Goal: Find specific page/section: Find specific page/section

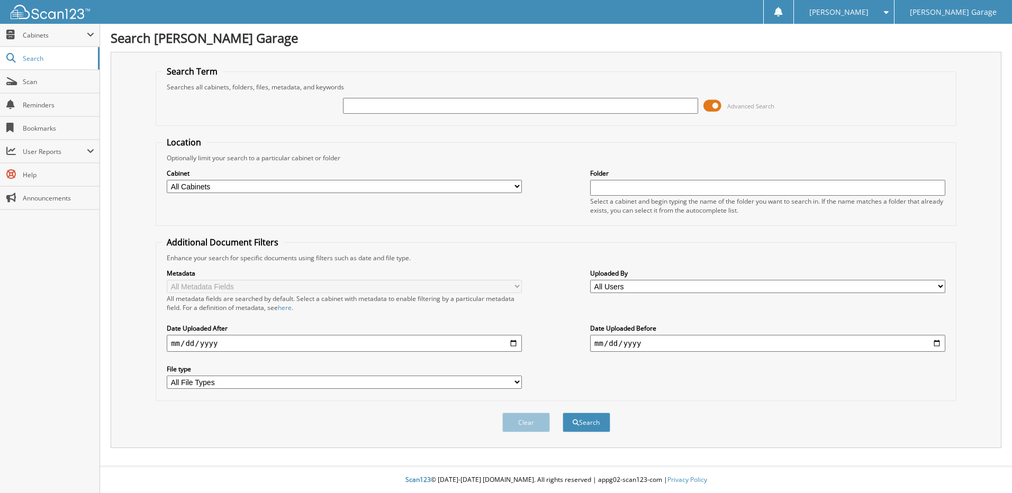
click at [387, 106] on input "text" at bounding box center [520, 106] width 355 height 16
type input "12462917"
click at [594, 428] on button "Search" at bounding box center [586, 423] width 48 height 20
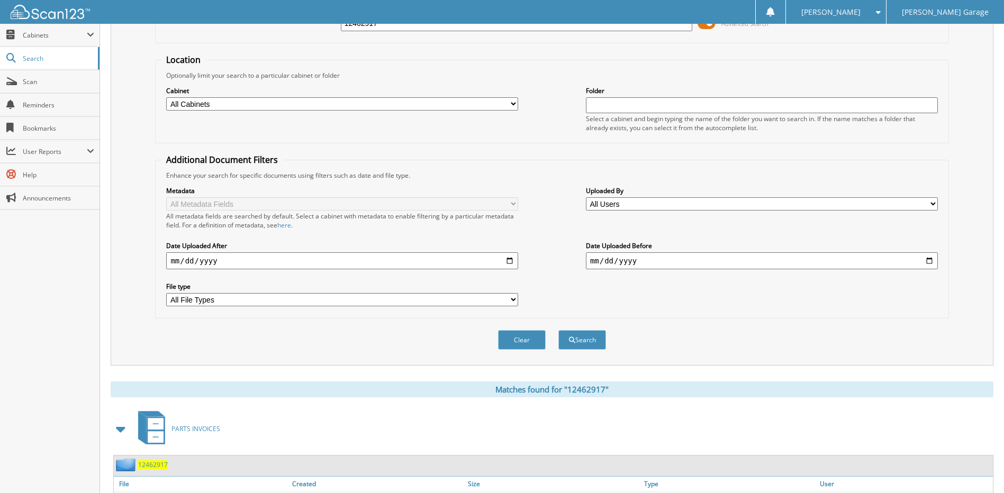
scroll to position [180, 0]
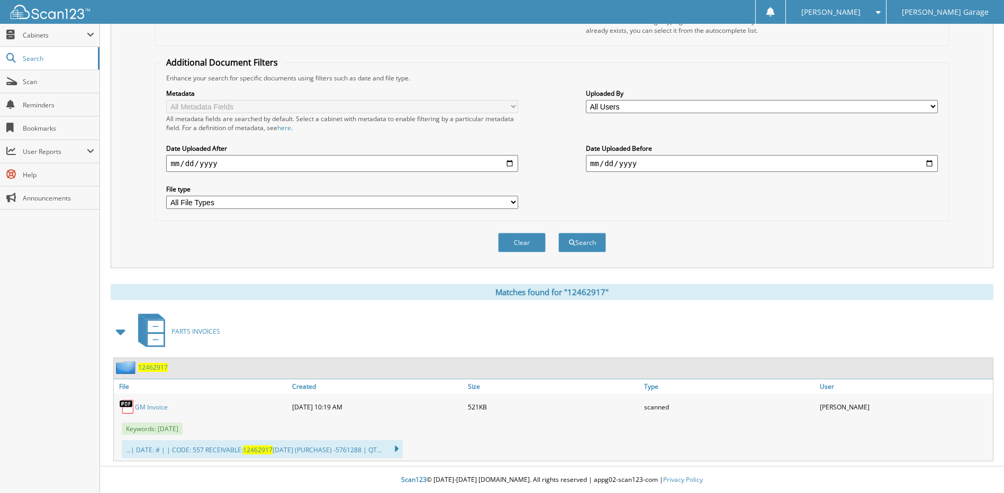
click at [160, 408] on link "GM Invoice" at bounding box center [151, 407] width 33 height 9
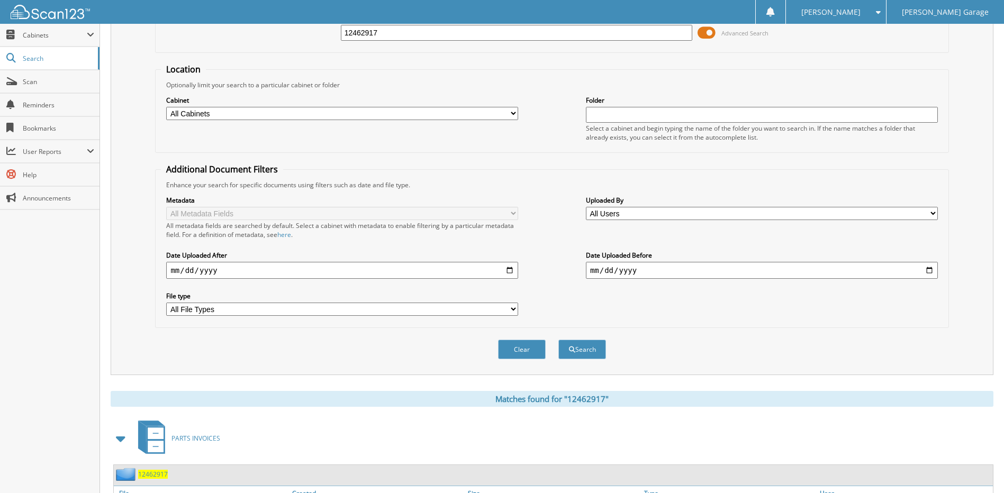
scroll to position [0, 0]
